Goal: Obtain resource: Obtain resource

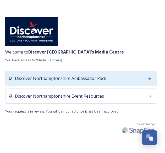
click at [46, 82] on div "Discover Northamptonshire Ambassador Pack" at bounding box center [81, 78] width 152 height 15
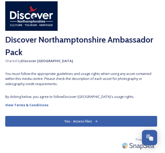
click at [83, 121] on button "Yes - Access Files" at bounding box center [81, 121] width 152 height 11
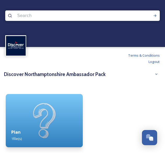
click at [47, 126] on div "Plan 1 file(s)" at bounding box center [44, 136] width 77 height 24
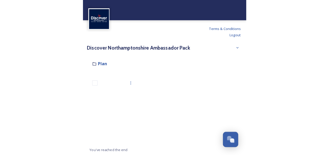
scroll to position [17, 0]
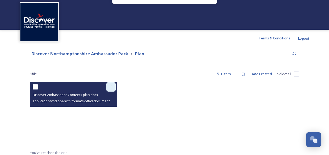
click at [110, 87] on icon at bounding box center [111, 87] width 4 height 4
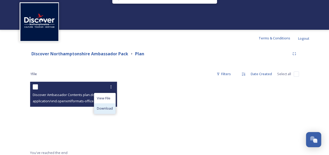
click at [106, 107] on span "Download" at bounding box center [105, 108] width 16 height 5
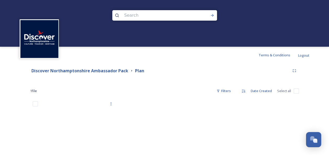
scroll to position [0, 0]
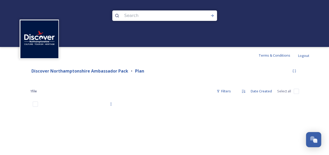
click at [150, 35] on div at bounding box center [164, 23] width 329 height 47
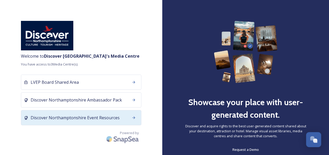
click at [94, 120] on span "Discover Northamptonshire Event Resources" at bounding box center [75, 118] width 89 height 6
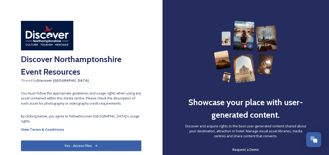
scroll to position [21, 0]
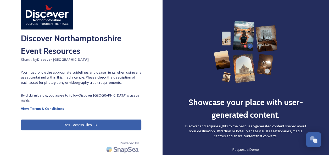
click at [95, 124] on icon at bounding box center [95, 124] width 3 height 3
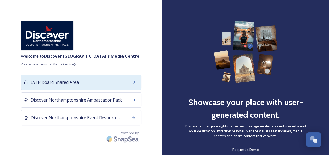
click at [77, 81] on span "LVEP Board Shared Area" at bounding box center [55, 82] width 48 height 6
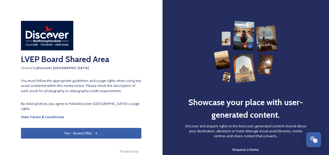
click at [88, 136] on button "Yes - Access Files" at bounding box center [81, 133] width 120 height 11
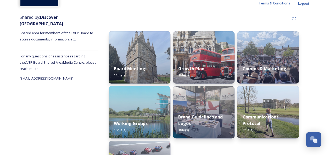
scroll to position [96, 0]
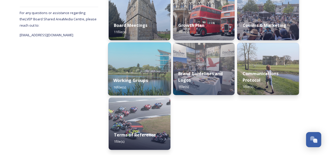
click at [144, 84] on div "Working Groups 16 file(s)" at bounding box center [139, 84] width 63 height 24
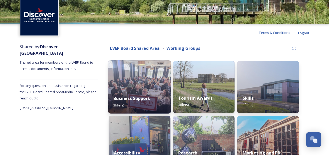
scroll to position [52, 0]
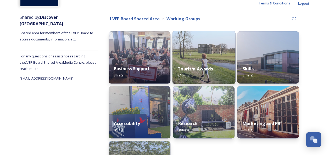
click at [165, 63] on div "Tourism Awards 4 file(s)" at bounding box center [203, 72] width 63 height 24
